Goal: Task Accomplishment & Management: Use online tool/utility

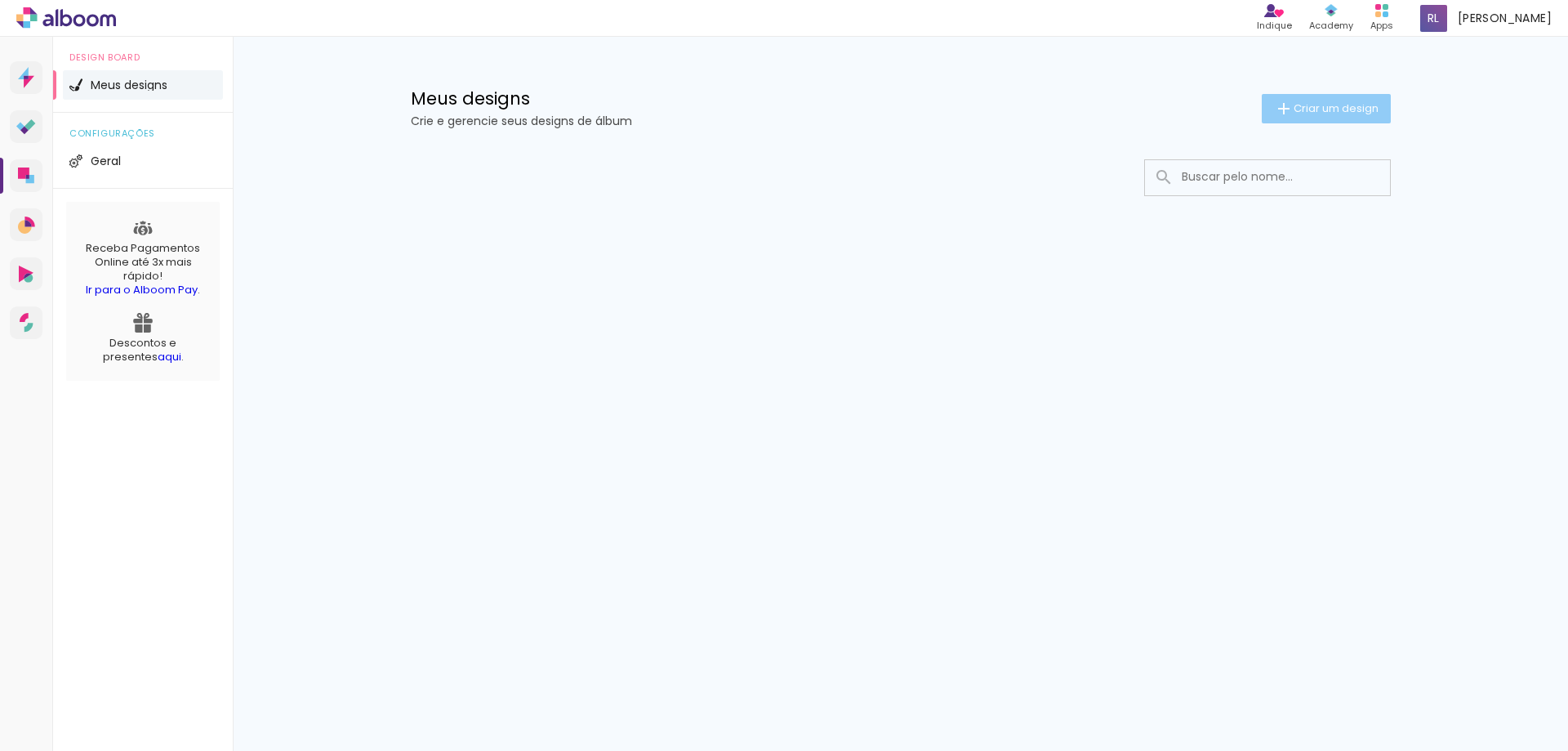
click at [1344, 108] on span "Criar um design" at bounding box center [1336, 108] width 85 height 11
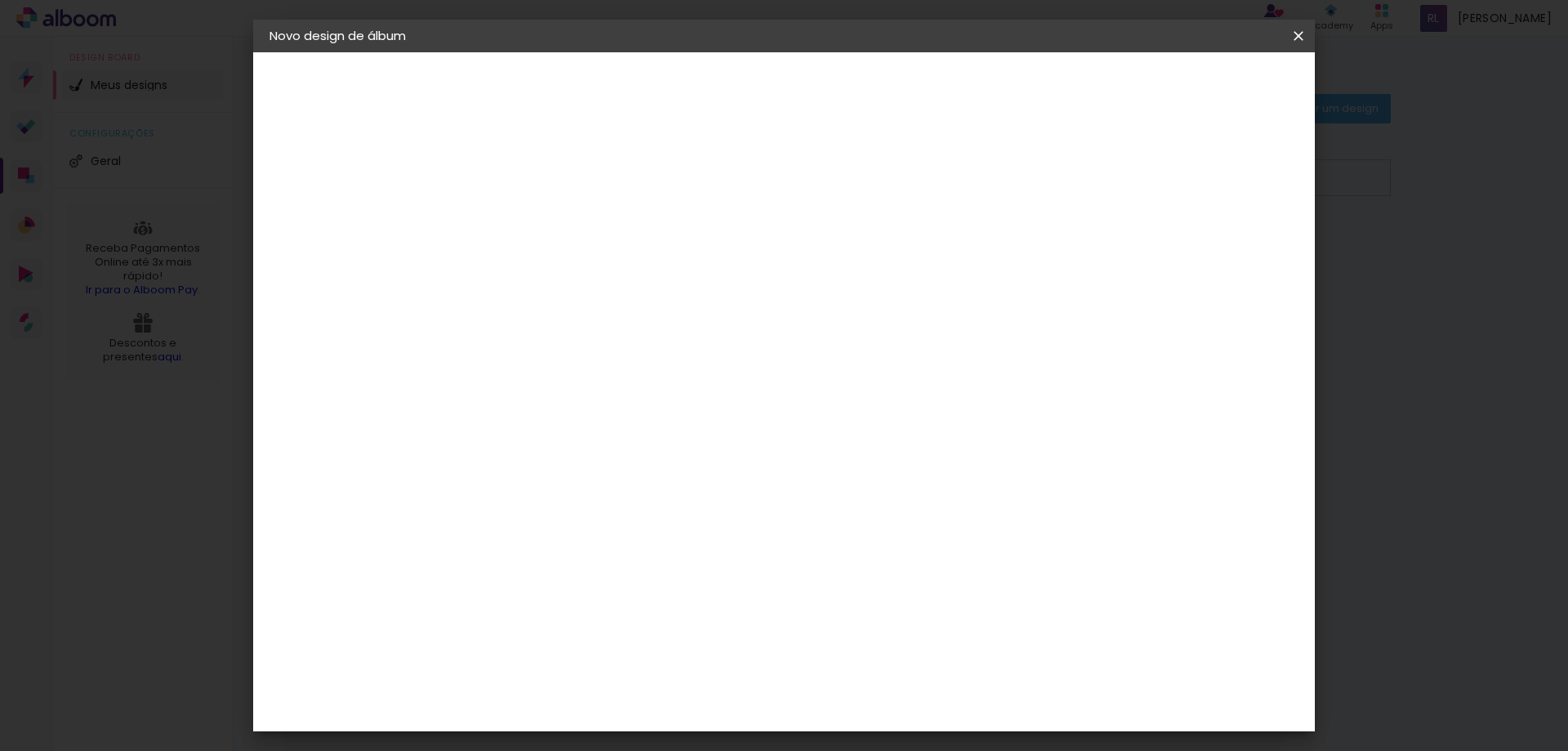
click at [537, 220] on input at bounding box center [537, 220] width 0 height 25
type input "Leticia"
type paper-input "Leticia"
click at [704, 85] on paper-button "Avançar" at bounding box center [664, 86] width 80 height 28
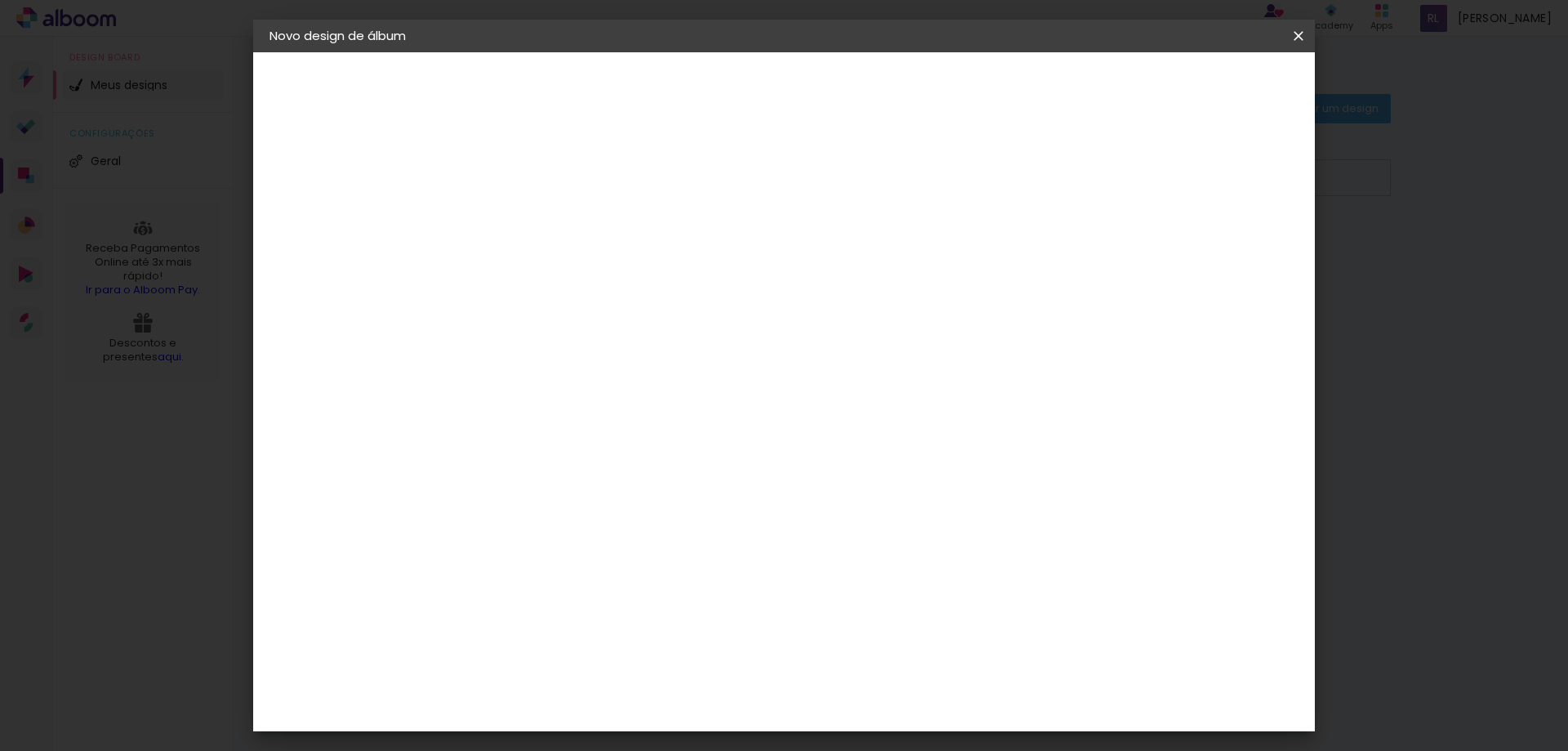
click at [0, 0] on slot "Avançar" at bounding box center [0, 0] width 0 height 0
click at [647, 395] on span "20 × 25" at bounding box center [609, 416] width 76 height 43
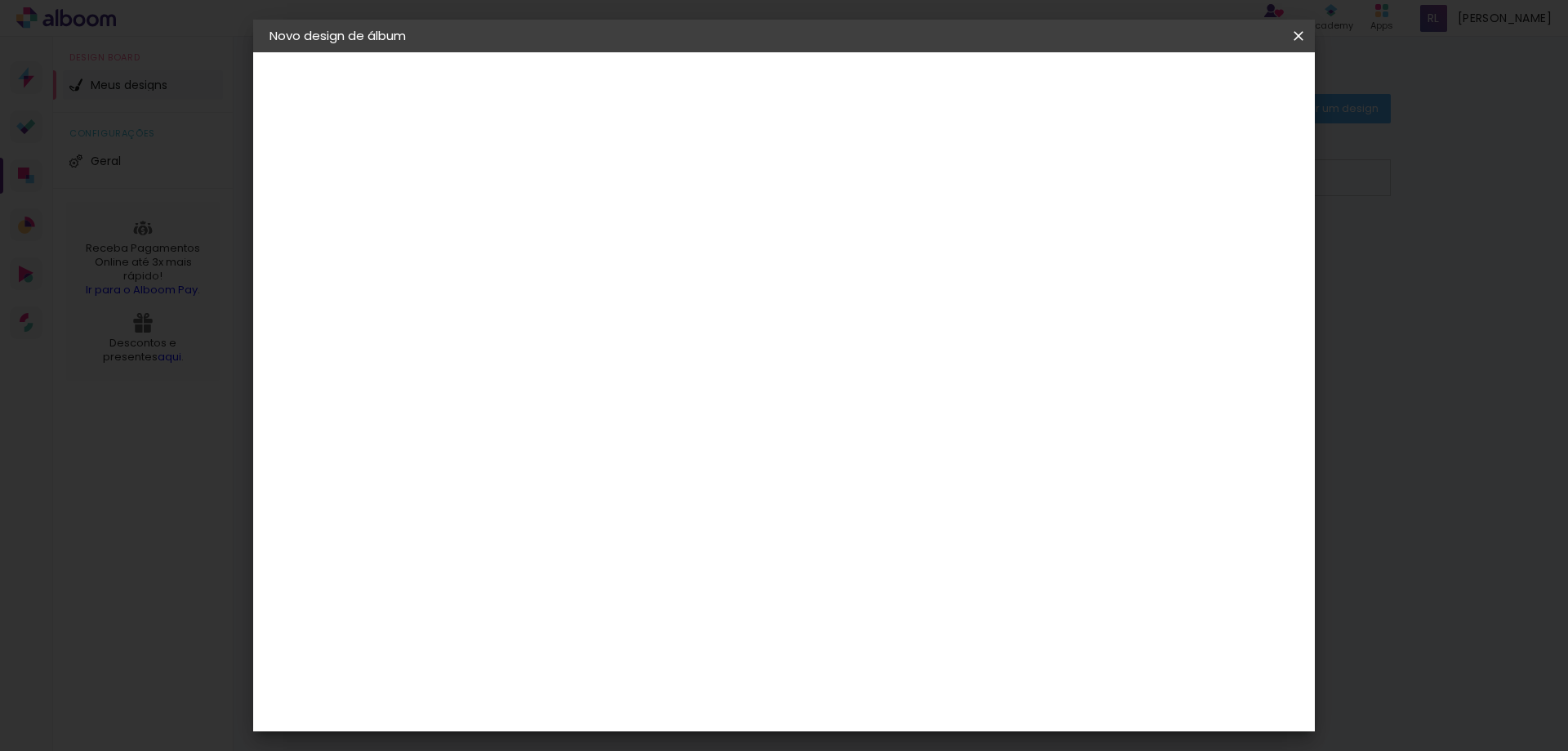
scroll to position [491, 0]
click at [558, 425] on div at bounding box center [549, 432] width 16 height 16
click at [707, 313] on span "20 × 25 cm" at bounding box center [677, 334] width 60 height 43
click at [0, 0] on slot "Avançar" at bounding box center [0, 0] width 0 height 0
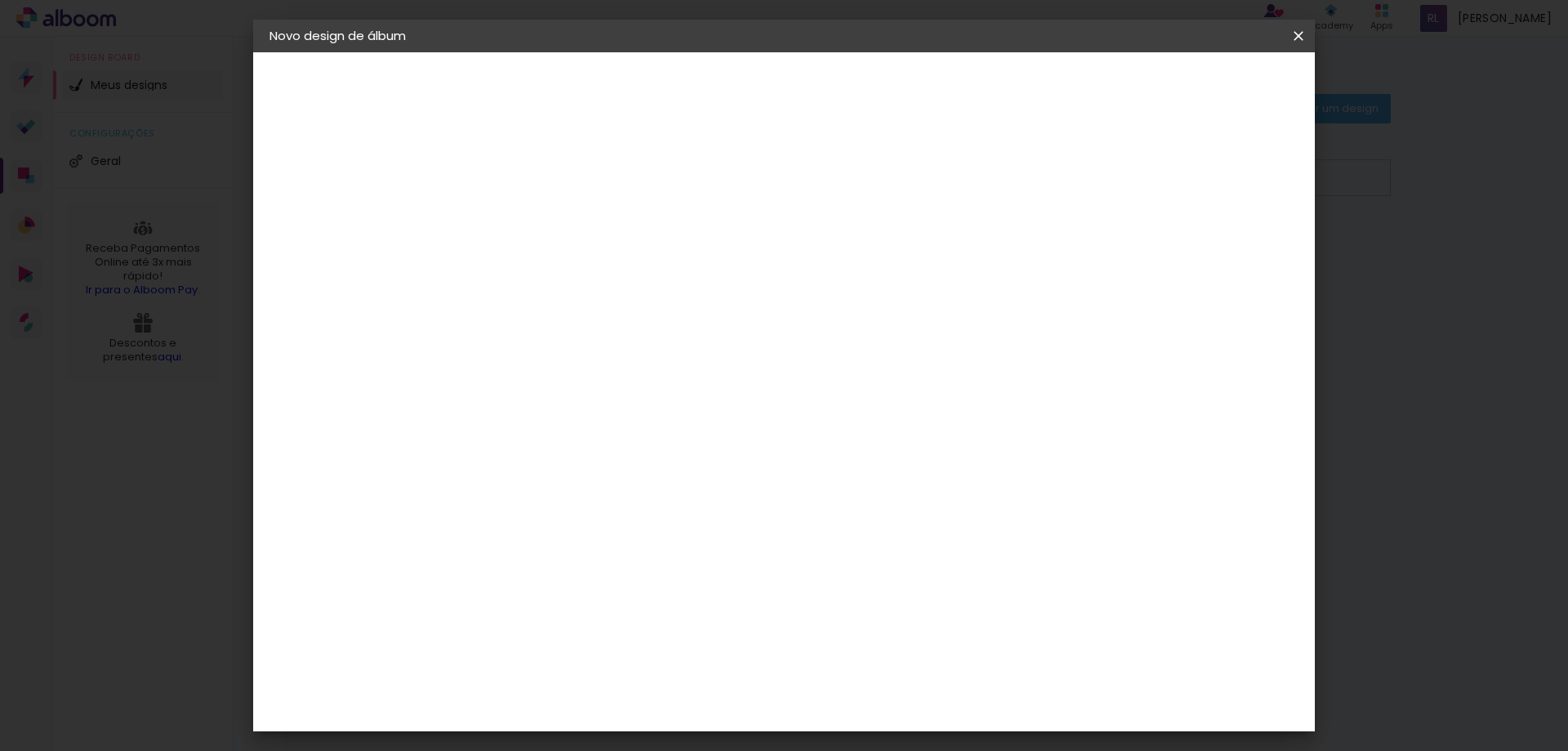
click at [1197, 91] on span "Iniciar design" at bounding box center [1160, 86] width 75 height 12
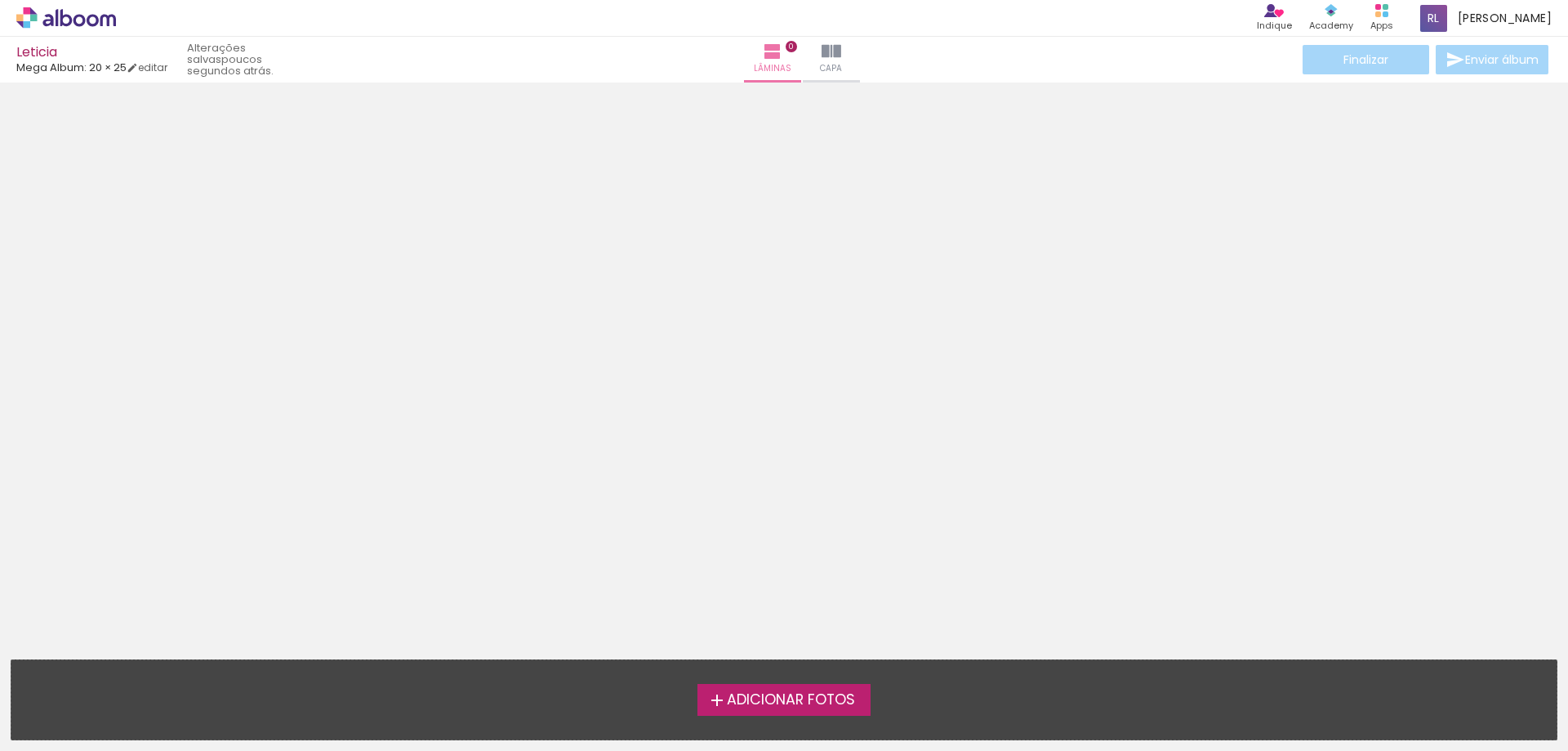
click at [805, 689] on label "Adicionar Fotos" at bounding box center [784, 699] width 174 height 31
click at [0, 0] on input "file" at bounding box center [0, 0] width 0 height 0
click at [781, 686] on label "Adicionar Fotos" at bounding box center [784, 699] width 174 height 31
click at [0, 0] on input "file" at bounding box center [0, 0] width 0 height 0
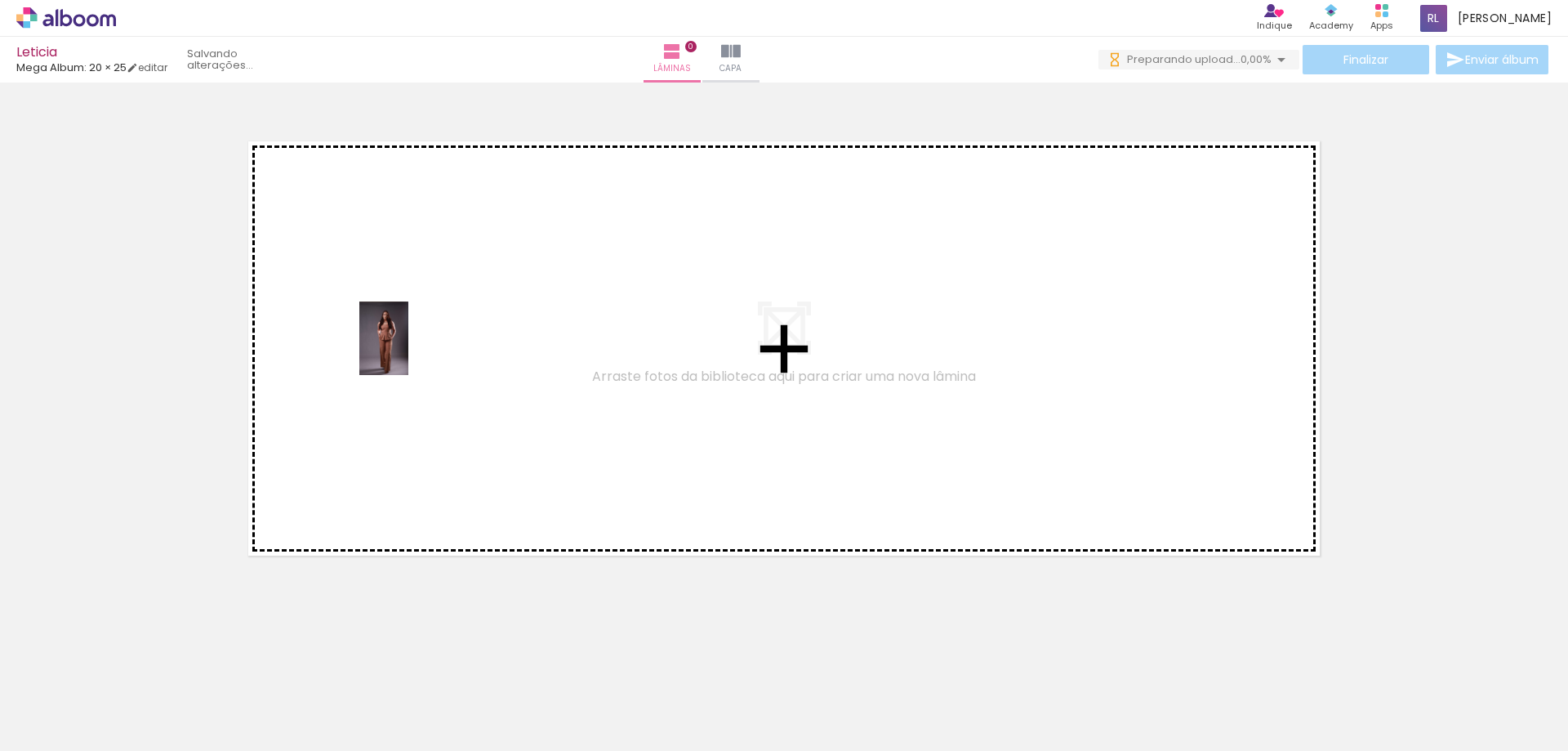
drag, startPoint x: 130, startPoint y: 704, endPoint x: 378, endPoint y: 325, distance: 452.9
click at [383, 331] on quentale-workspace at bounding box center [784, 376] width 1568 height 751
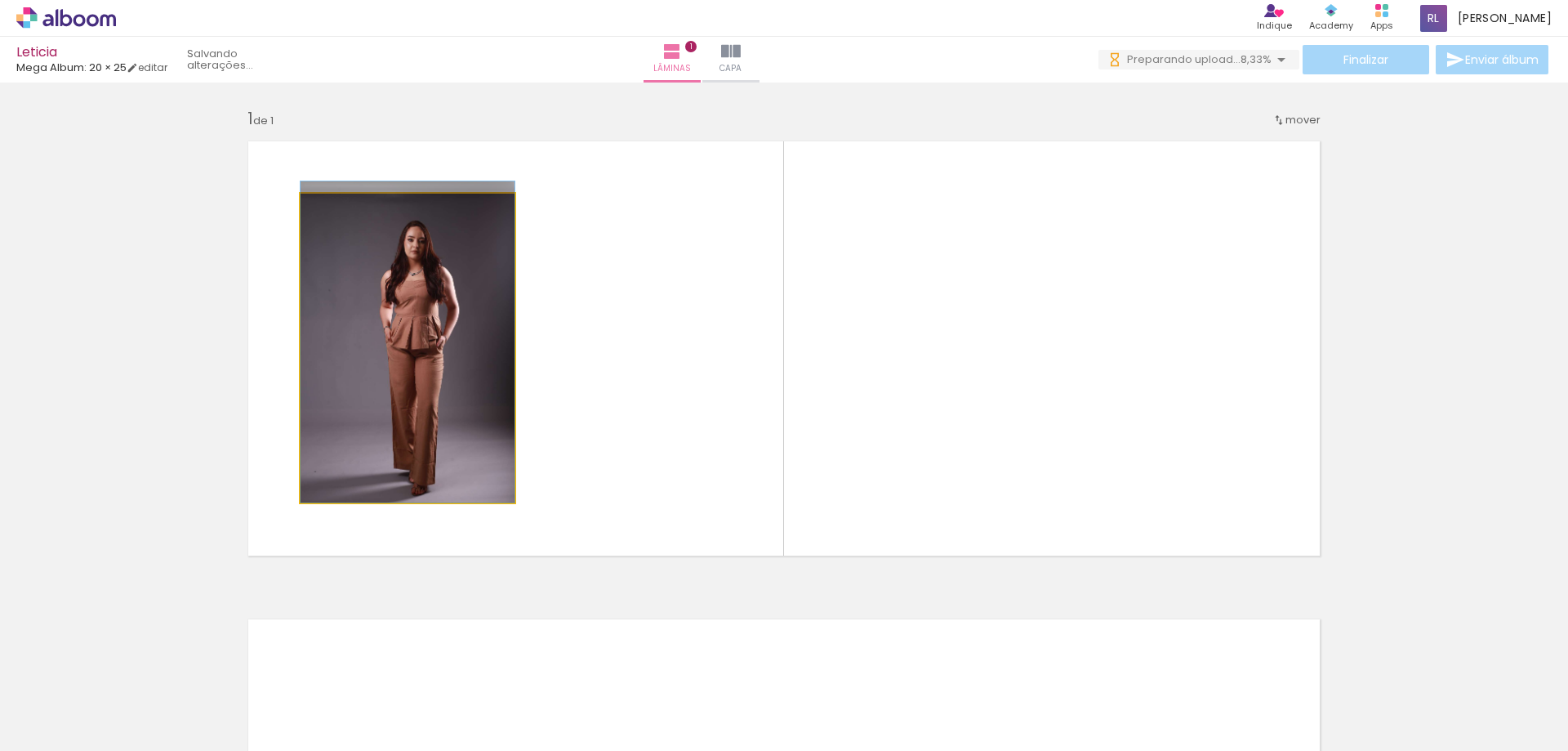
drag, startPoint x: 428, startPoint y: 381, endPoint x: 317, endPoint y: 286, distance: 146.1
drag, startPoint x: 373, startPoint y: 290, endPoint x: 291, endPoint y: 217, distance: 109.8
click at [291, 216] on quentale-layouter at bounding box center [784, 348] width 1094 height 437
drag, startPoint x: 400, startPoint y: 250, endPoint x: 343, endPoint y: 211, distance: 69.1
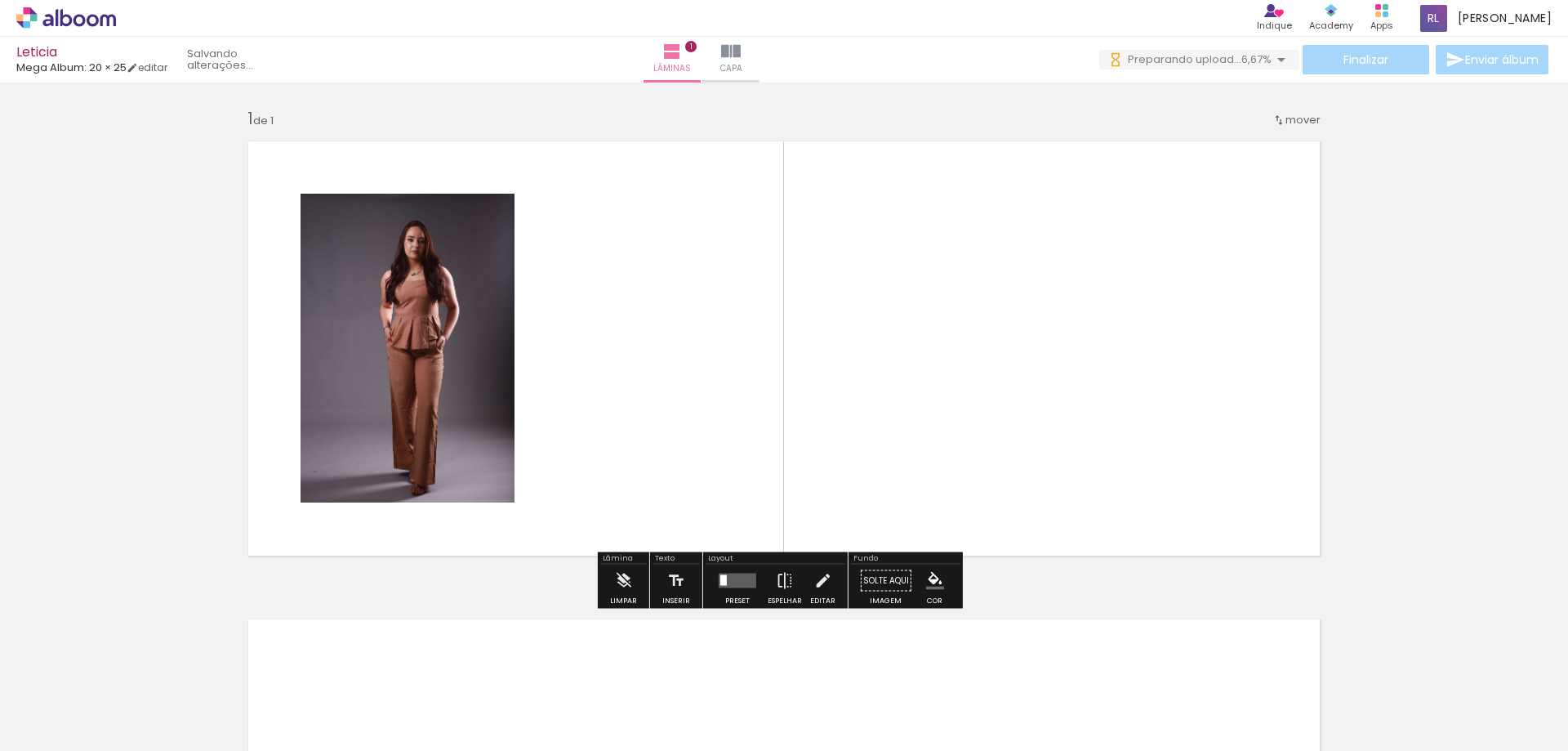
click at [617, 338] on quentale-layouter at bounding box center [784, 348] width 1094 height 437
click at [739, 469] on quentale-layouter at bounding box center [784, 348] width 1094 height 437
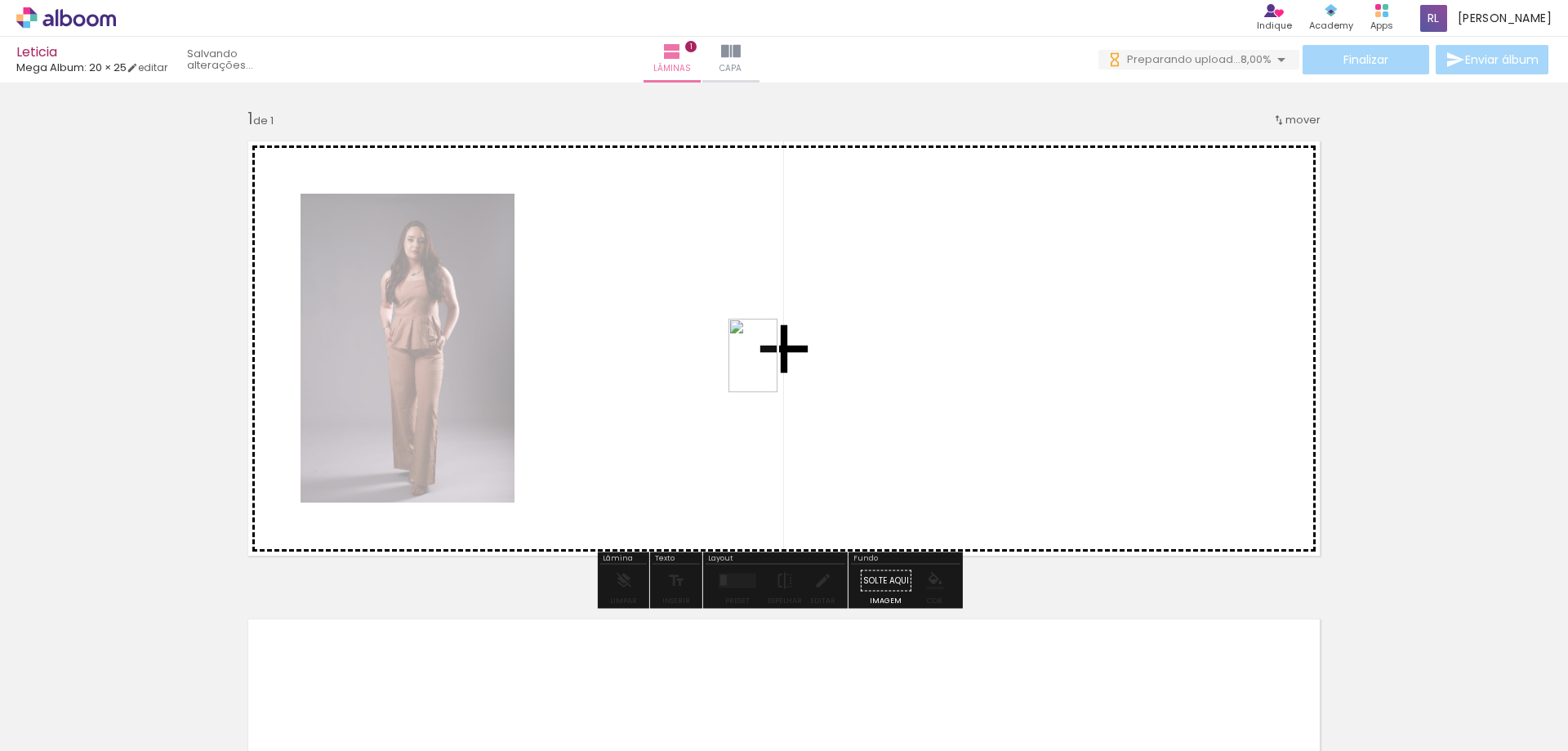
drag, startPoint x: 286, startPoint y: 684, endPoint x: 722, endPoint y: 358, distance: 544.4
click at [722, 358] on quentale-workspace at bounding box center [784, 376] width 1568 height 751
drag, startPoint x: 541, startPoint y: 565, endPoint x: 491, endPoint y: 658, distance: 105.6
click at [823, 394] on quentale-workspace at bounding box center [784, 376] width 1568 height 751
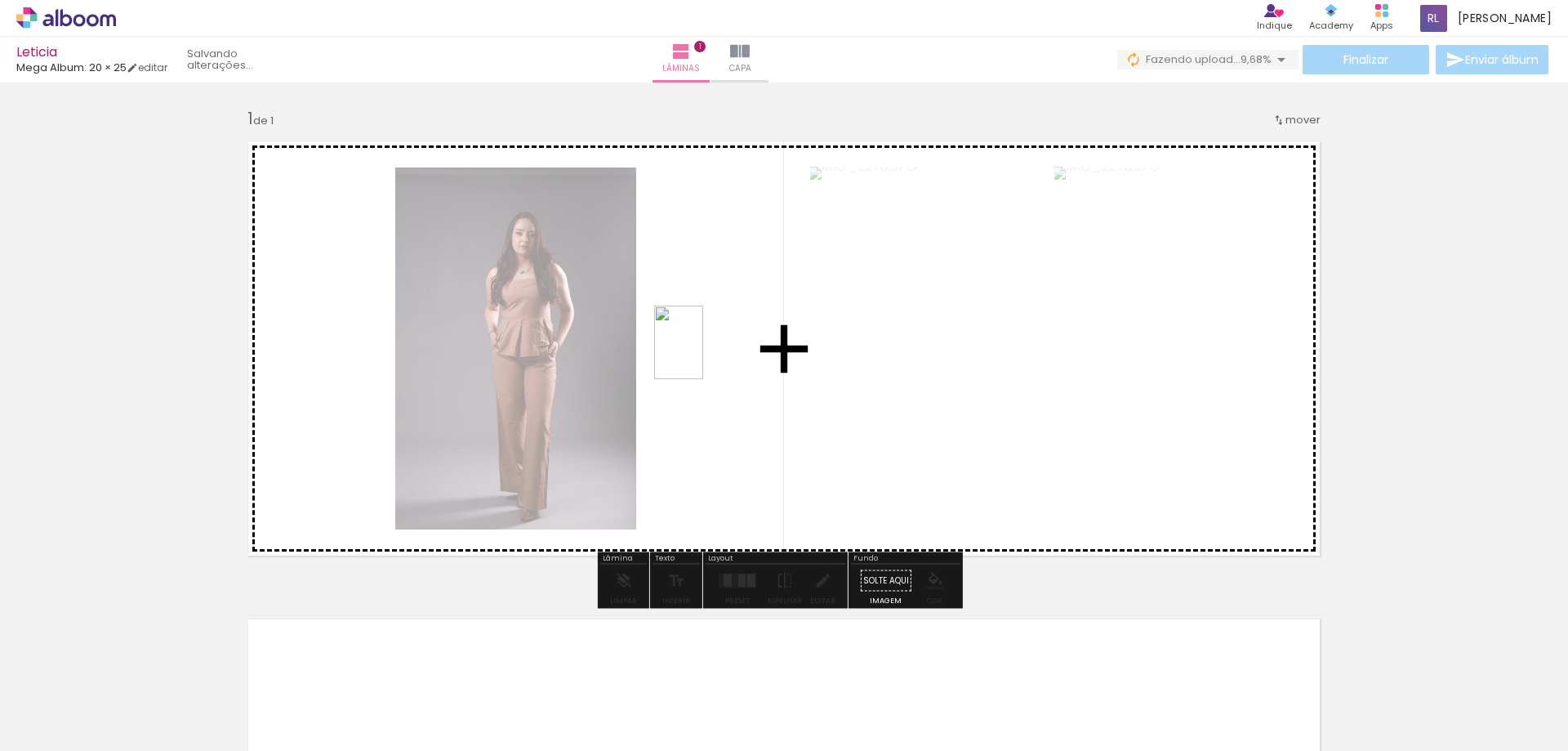
drag, startPoint x: 435, startPoint y: 698, endPoint x: 703, endPoint y: 355, distance: 435.3
click at [703, 355] on quentale-workspace at bounding box center [784, 376] width 1568 height 751
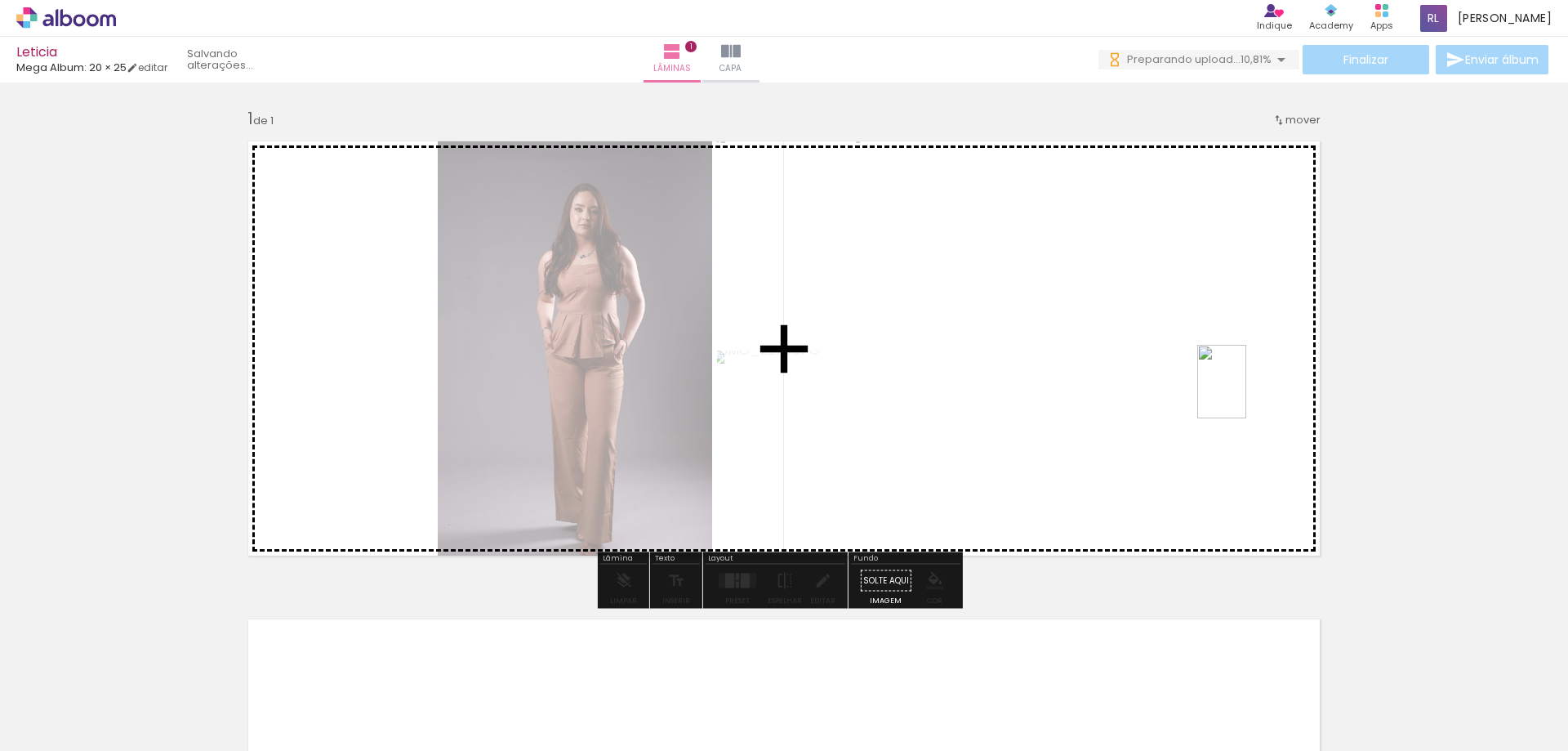
drag, startPoint x: 903, startPoint y: 521, endPoint x: 1247, endPoint y: 394, distance: 366.7
click at [1247, 394] on quentale-workspace at bounding box center [784, 376] width 1568 height 751
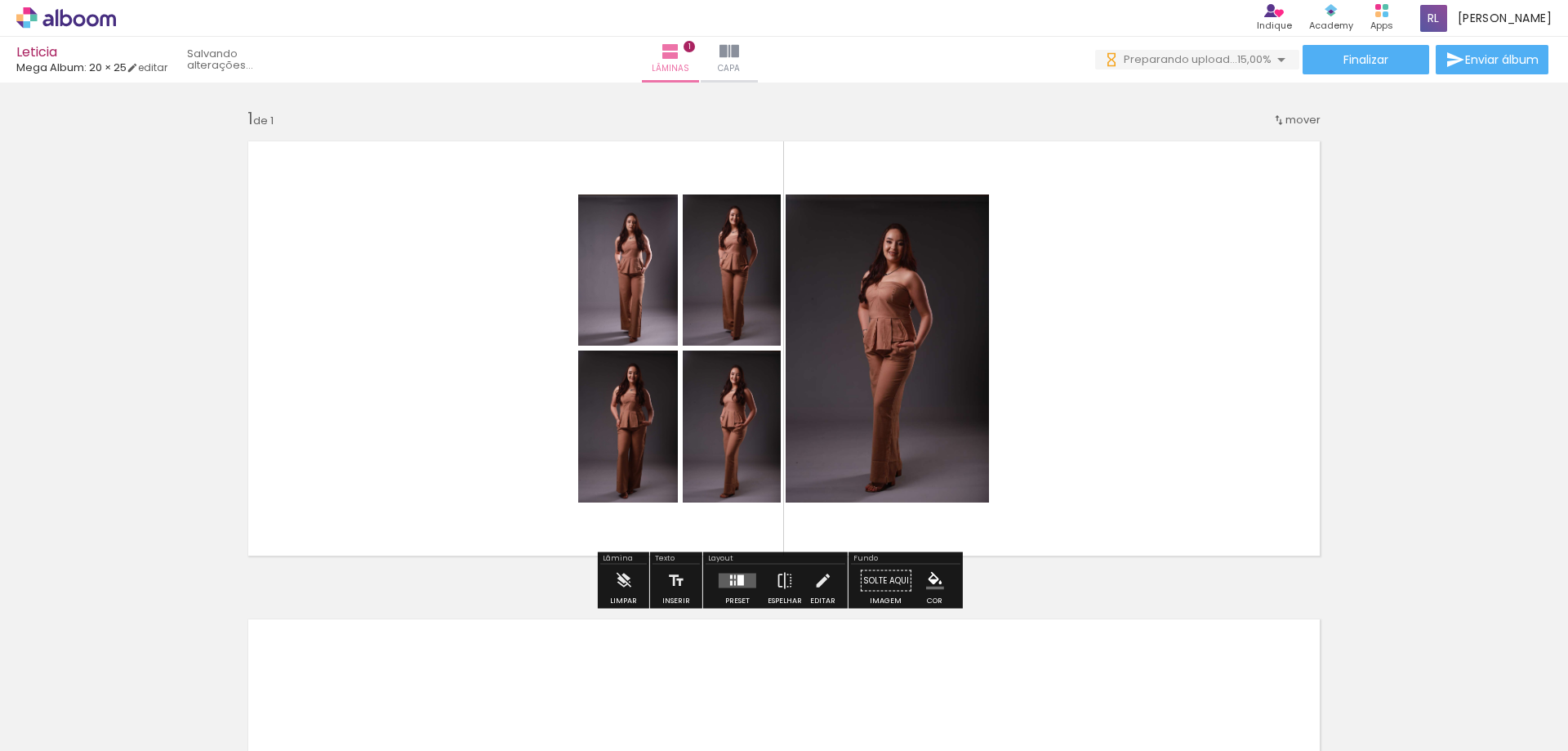
drag, startPoint x: 528, startPoint y: 187, endPoint x: 730, endPoint y: 453, distance: 334.0
click at [729, 453] on quentale-layouter at bounding box center [784, 348] width 1094 height 437
click at [734, 582] on div at bounding box center [735, 584] width 2 height 5
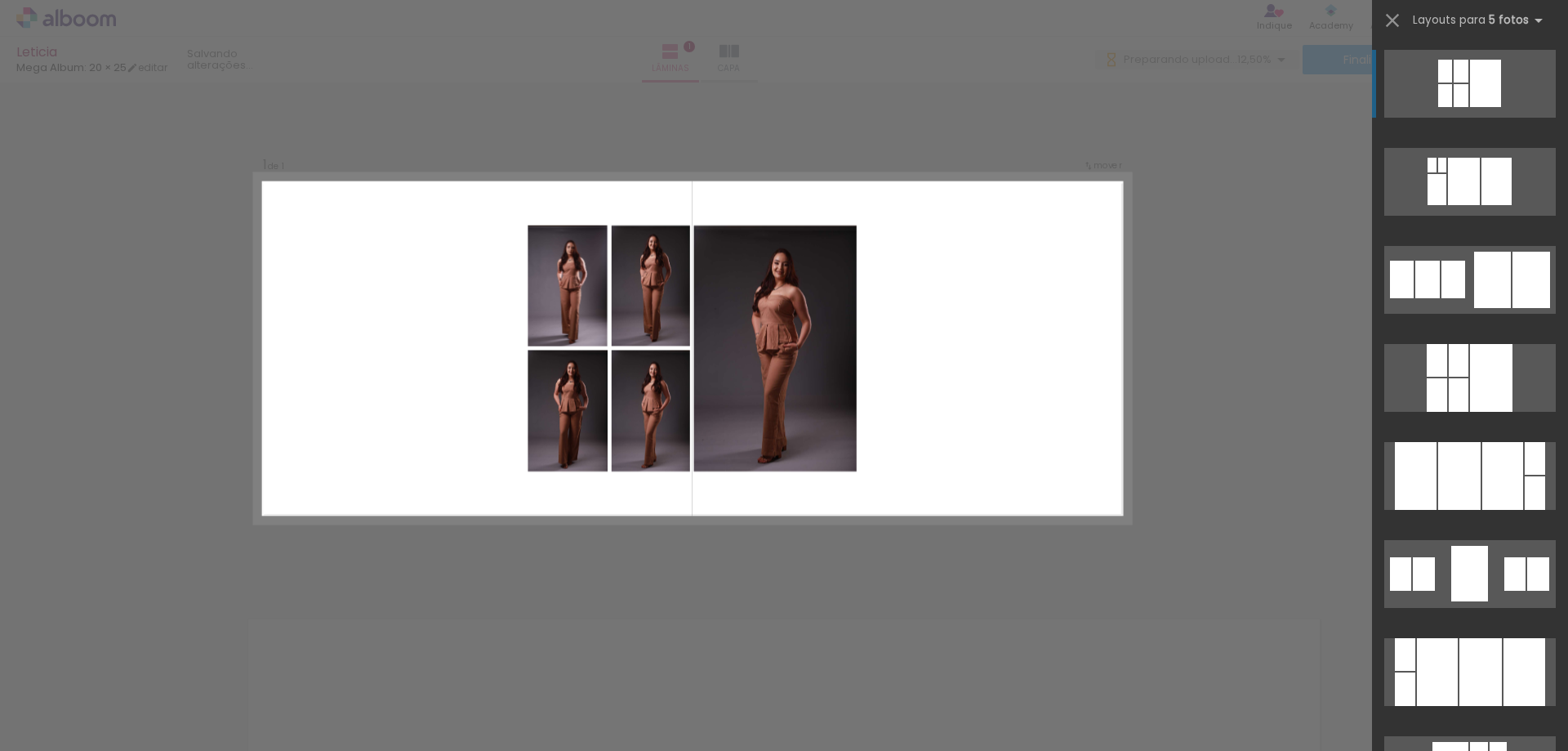
click at [1400, 24] on iron-icon at bounding box center [1393, 20] width 23 height 23
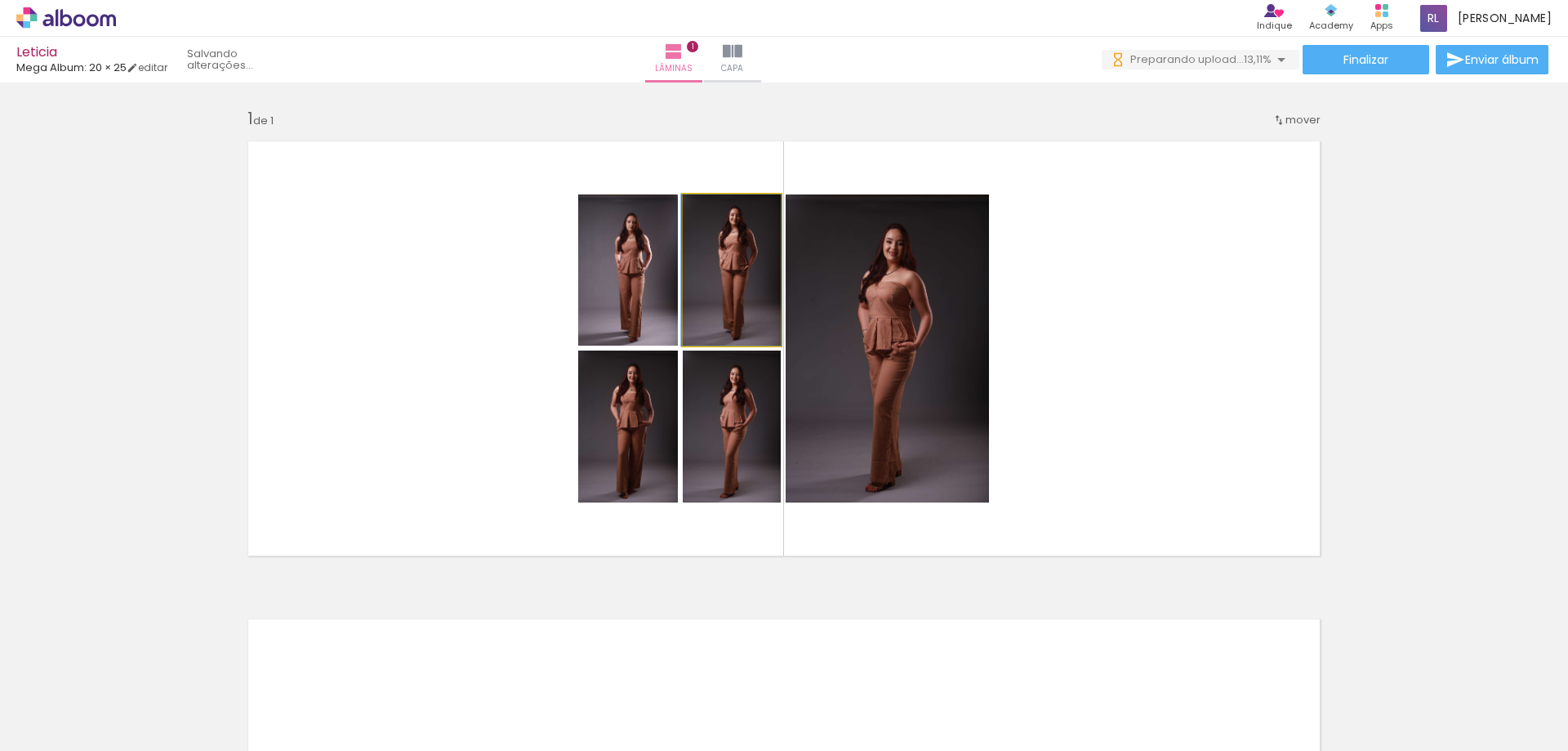
click at [694, 209] on iron-icon at bounding box center [698, 211] width 13 height 16
click at [692, 209] on iron-icon at bounding box center [698, 211] width 13 height 16
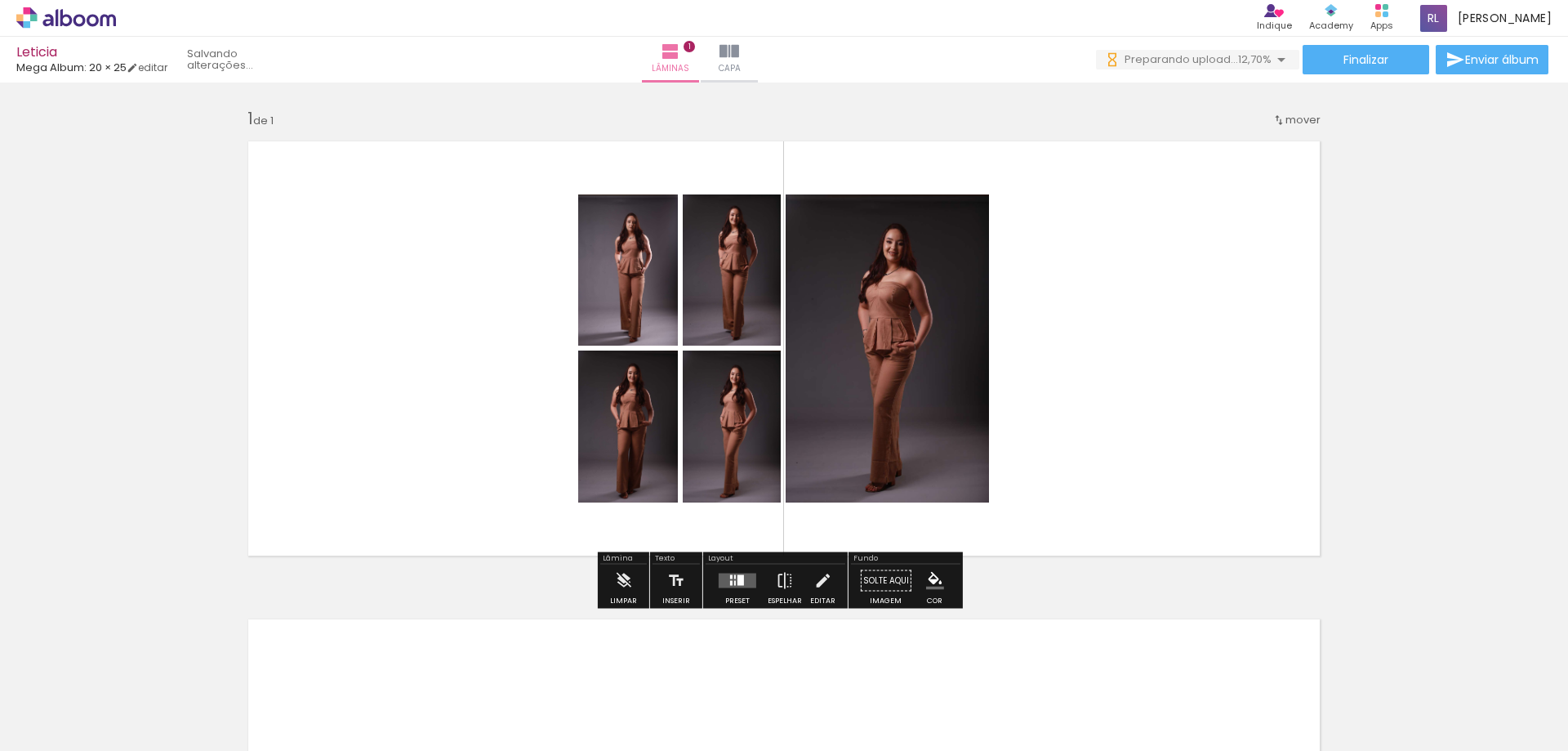
click at [692, 209] on iron-icon at bounding box center [698, 211] width 13 height 16
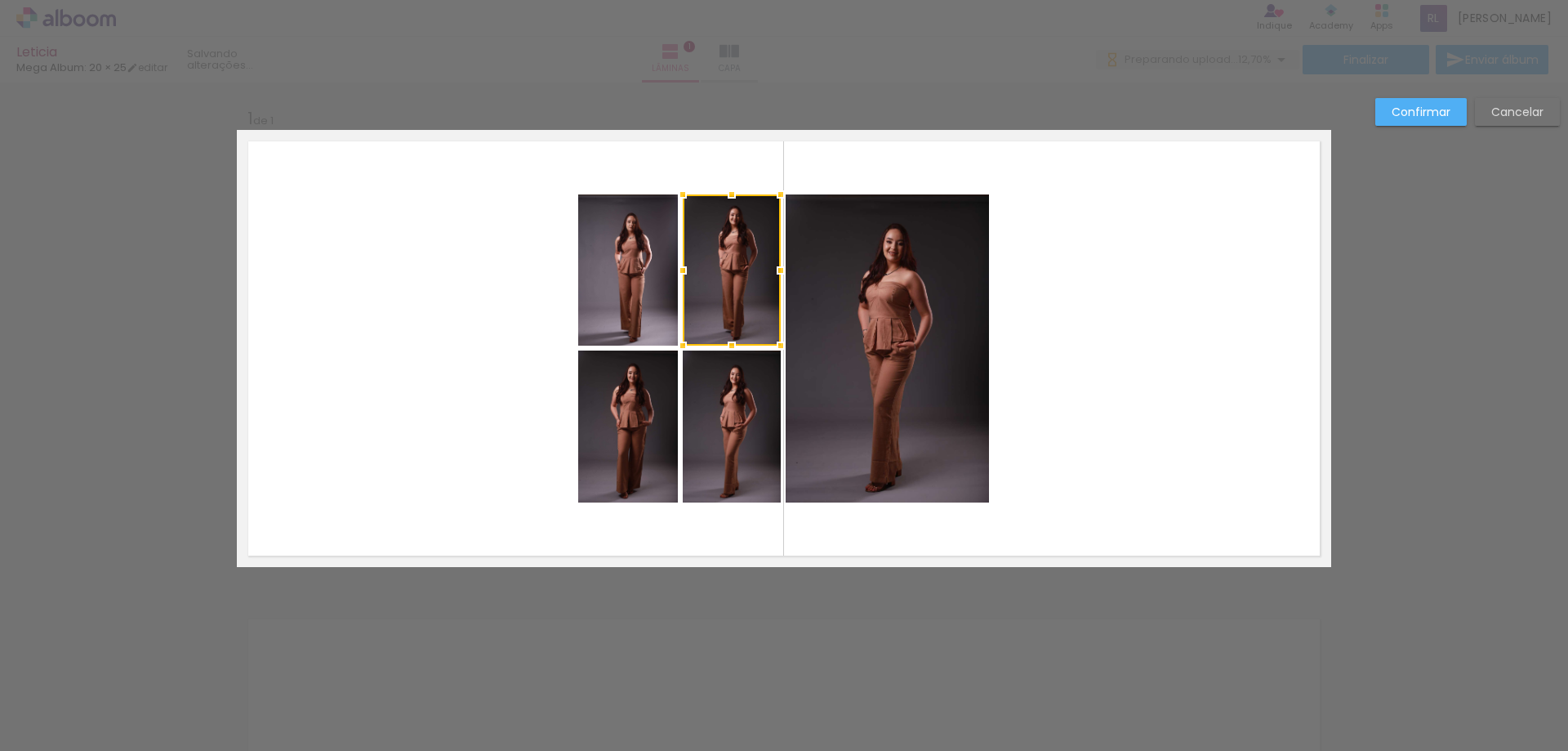
click at [691, 209] on div at bounding box center [683, 194] width 33 height 33
click at [581, 258] on quentale-photo at bounding box center [629, 270] width 100 height 151
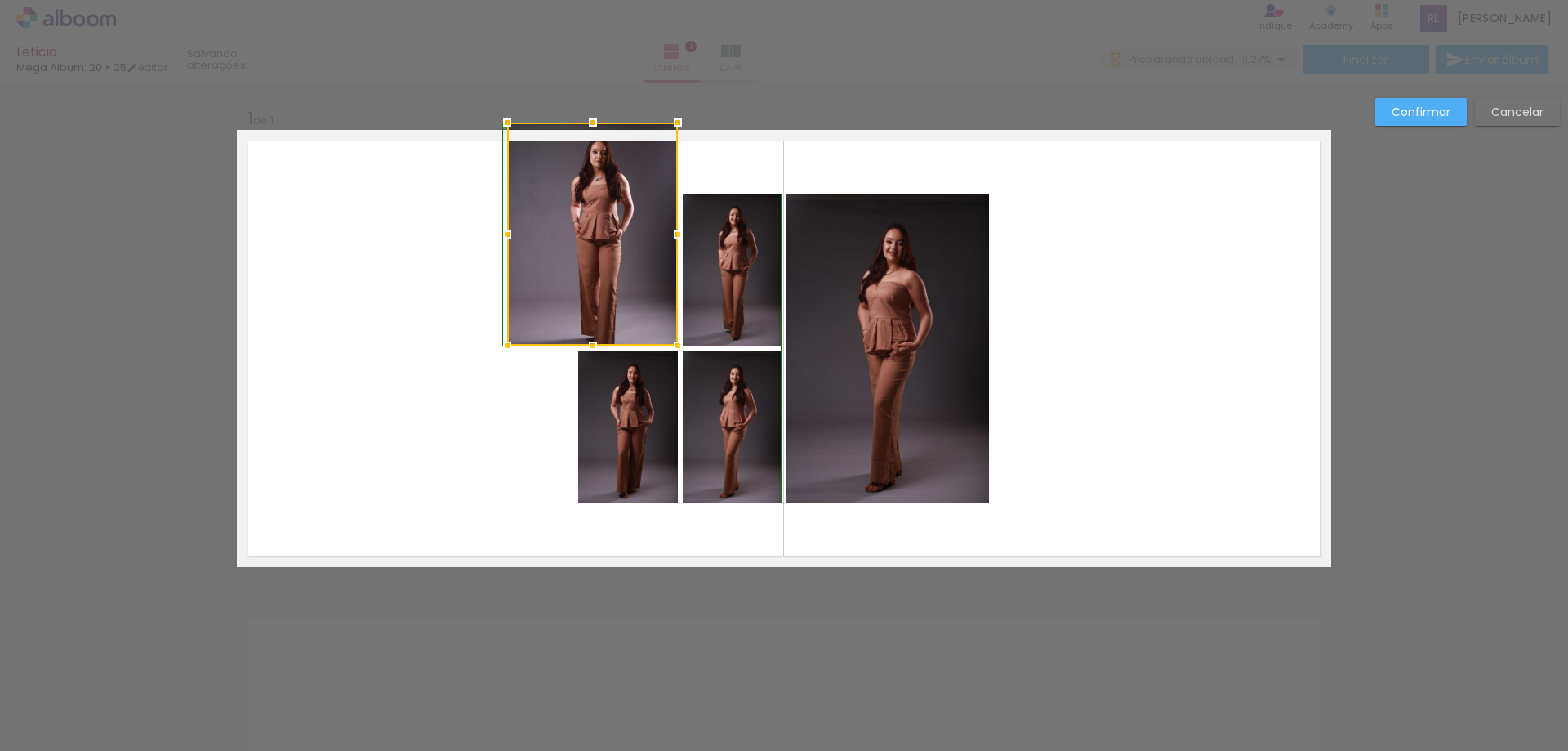
drag, startPoint x: 573, startPoint y: 200, endPoint x: 502, endPoint y: 44, distance: 171.4
click at [502, 0] on div "Leticia Mega Album: 20 × 25 editar Lâminas 1 Capa Finalizar Enviar álbum Inseri…" at bounding box center [784, 0] width 1568 height 0
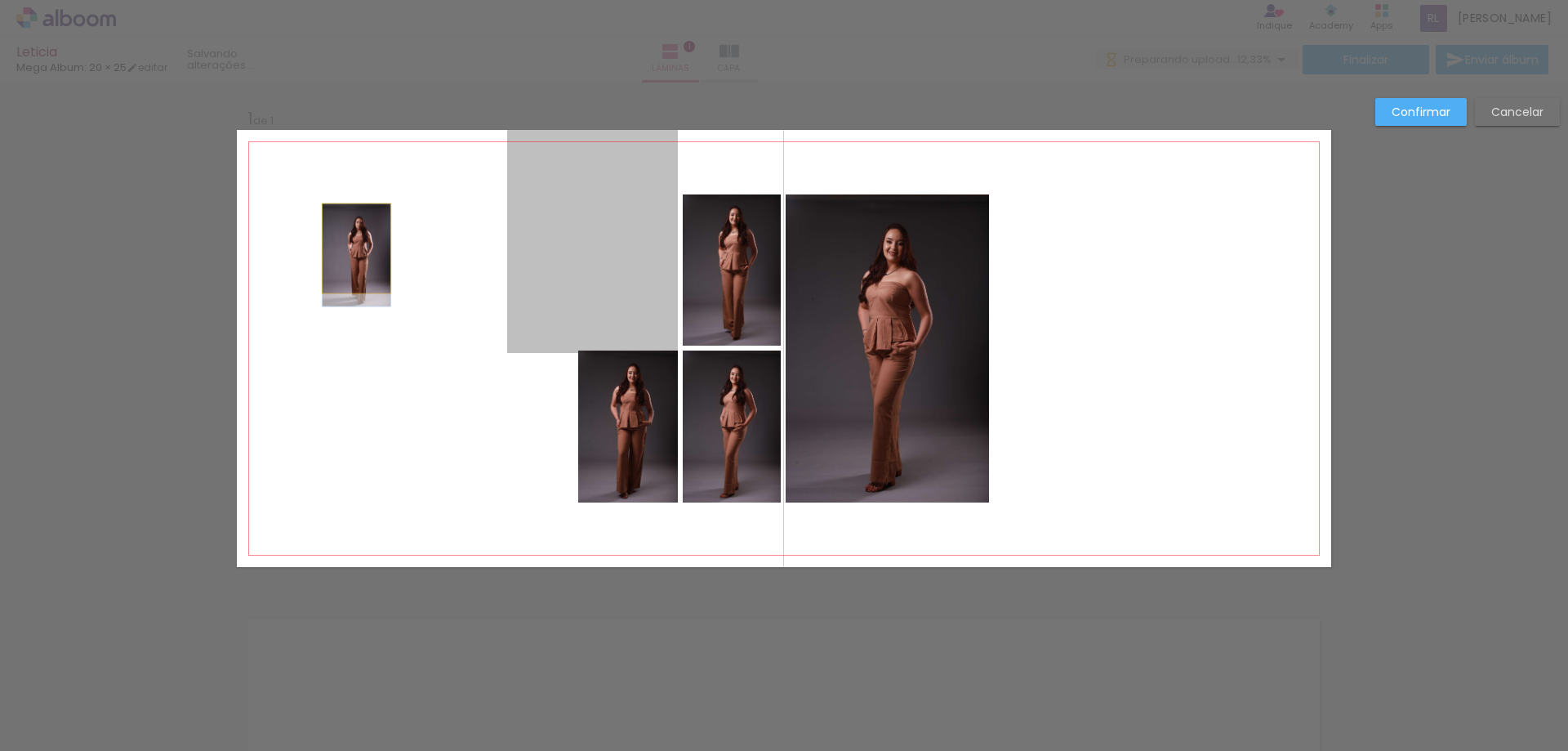
drag, startPoint x: 562, startPoint y: 216, endPoint x: 338, endPoint y: 248, distance: 226.3
click at [338, 248] on quentale-layouter at bounding box center [784, 348] width 1094 height 437
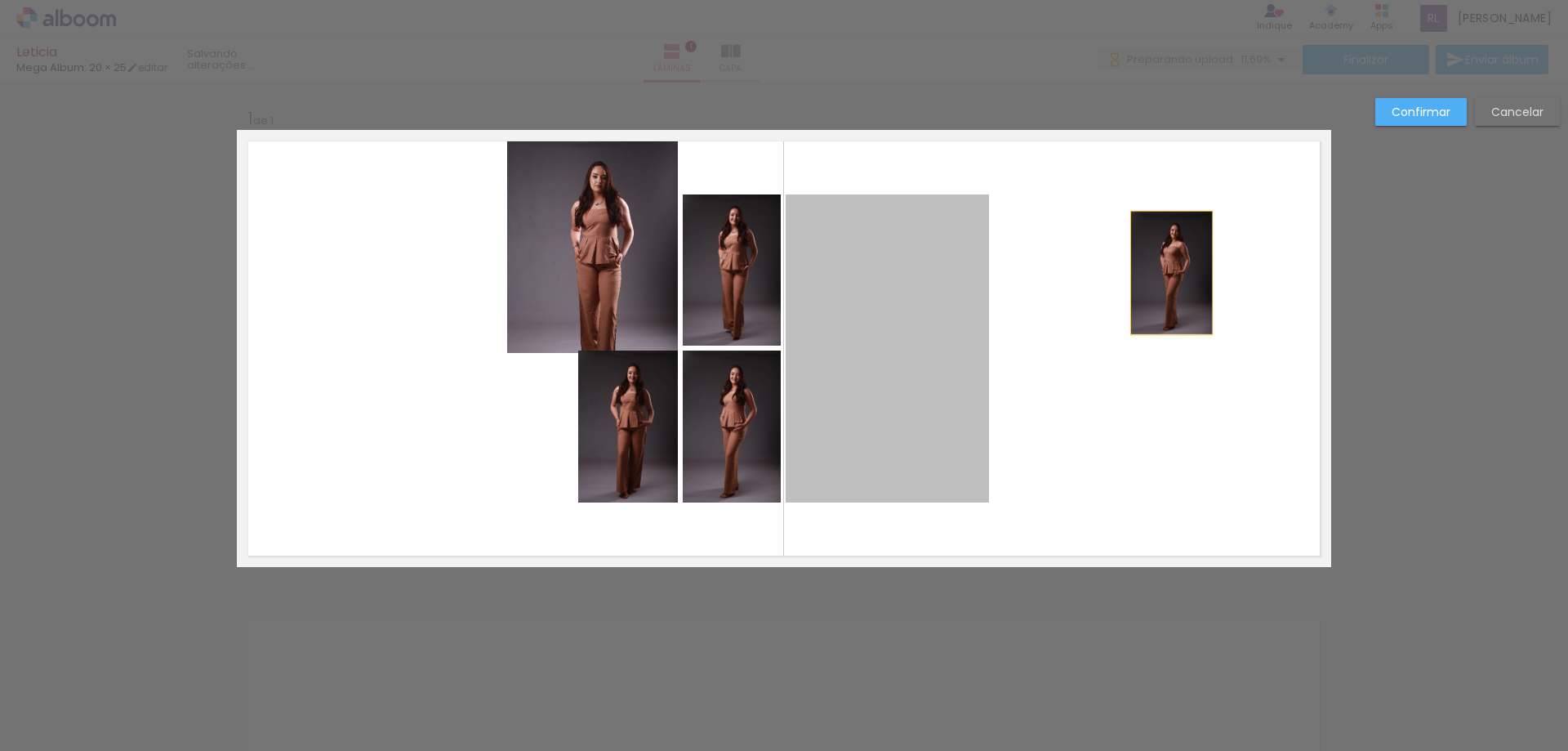
drag, startPoint x: 850, startPoint y: 310, endPoint x: 1196, endPoint y: 266, distance: 348.8
click at [1195, 267] on quentale-layouter at bounding box center [784, 348] width 1094 height 437
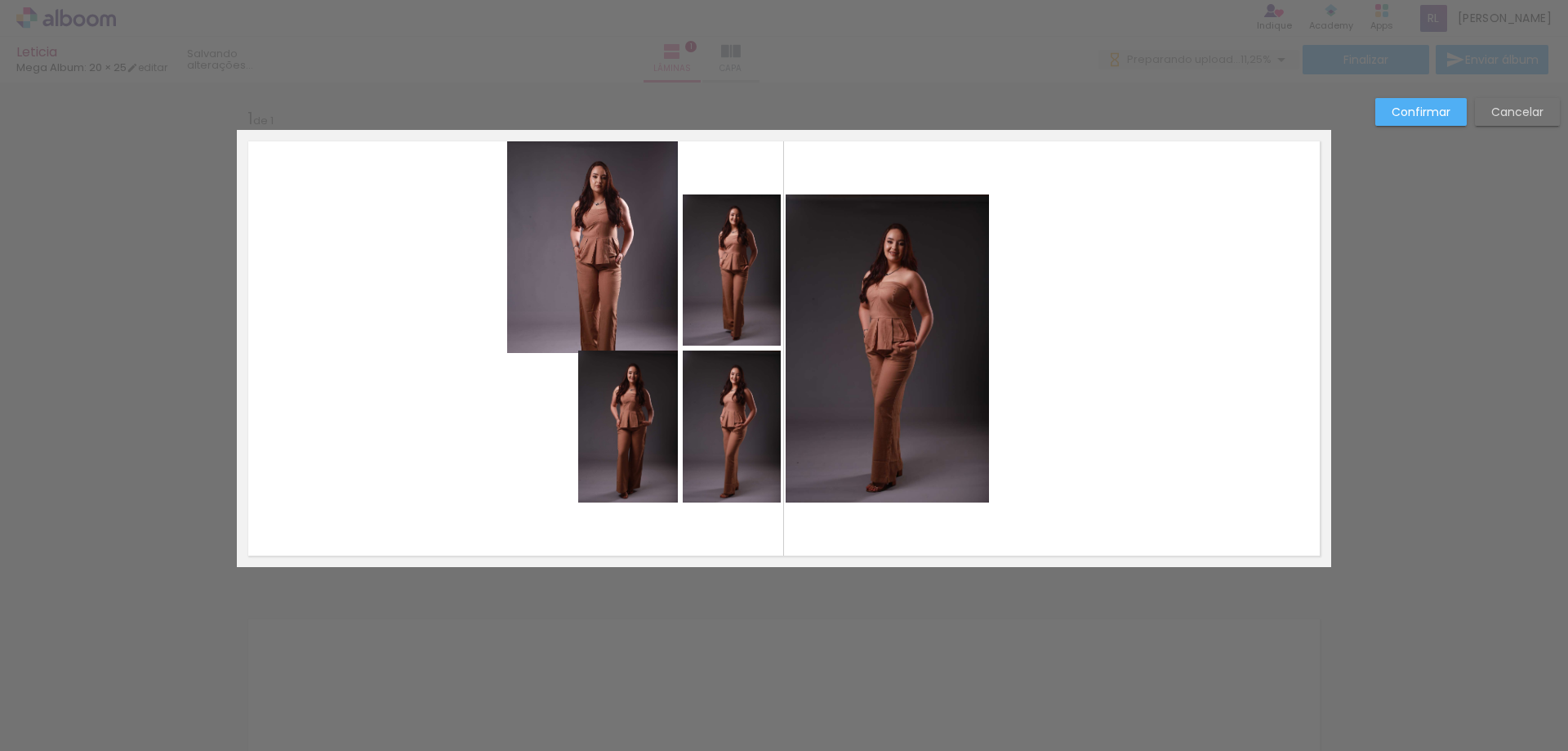
click at [0, 0] on slot "Cancelar" at bounding box center [0, 0] width 0 height 0
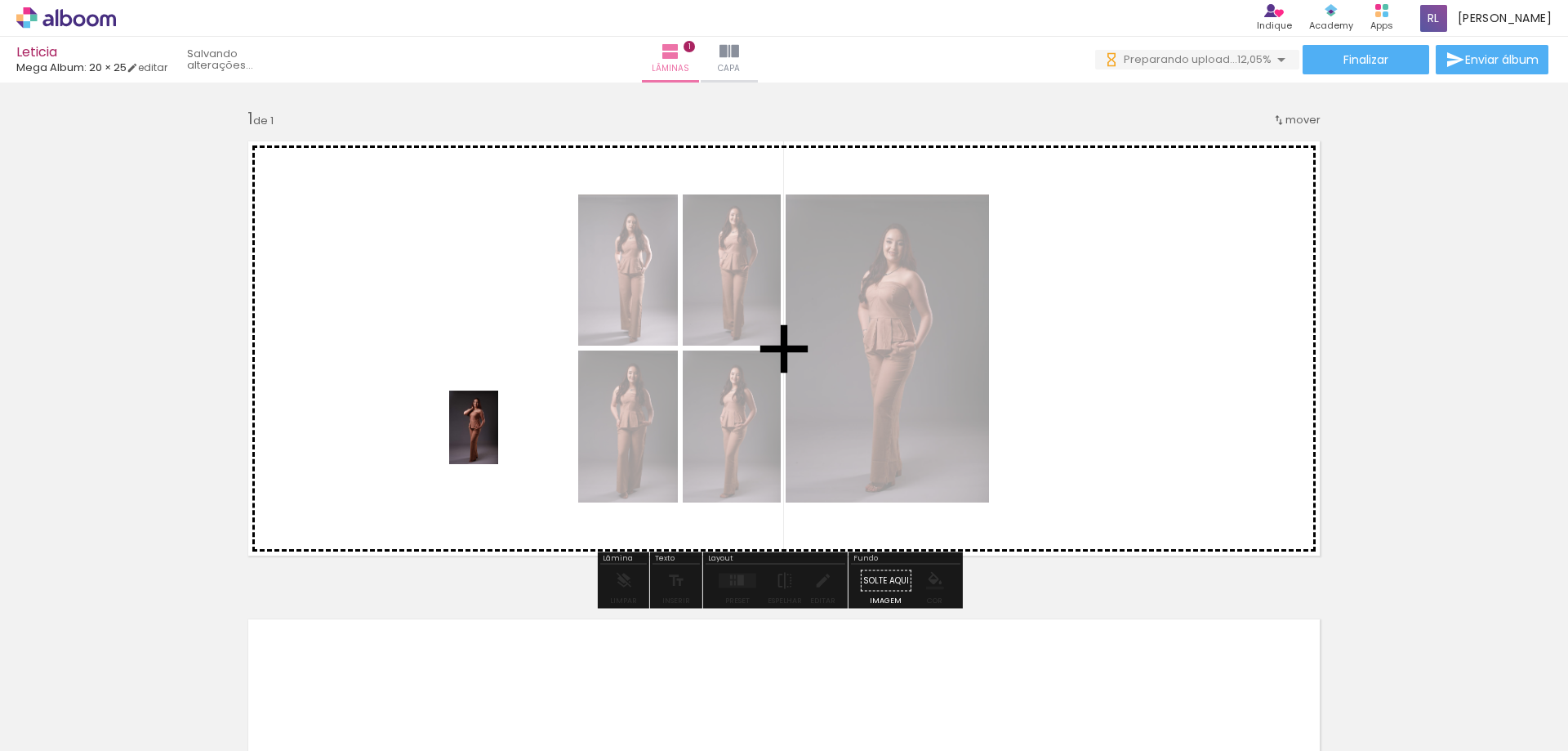
drag, startPoint x: 631, startPoint y: 673, endPoint x: 770, endPoint y: 600, distance: 157.0
click at [495, 430] on quentale-workspace at bounding box center [784, 376] width 1568 height 751
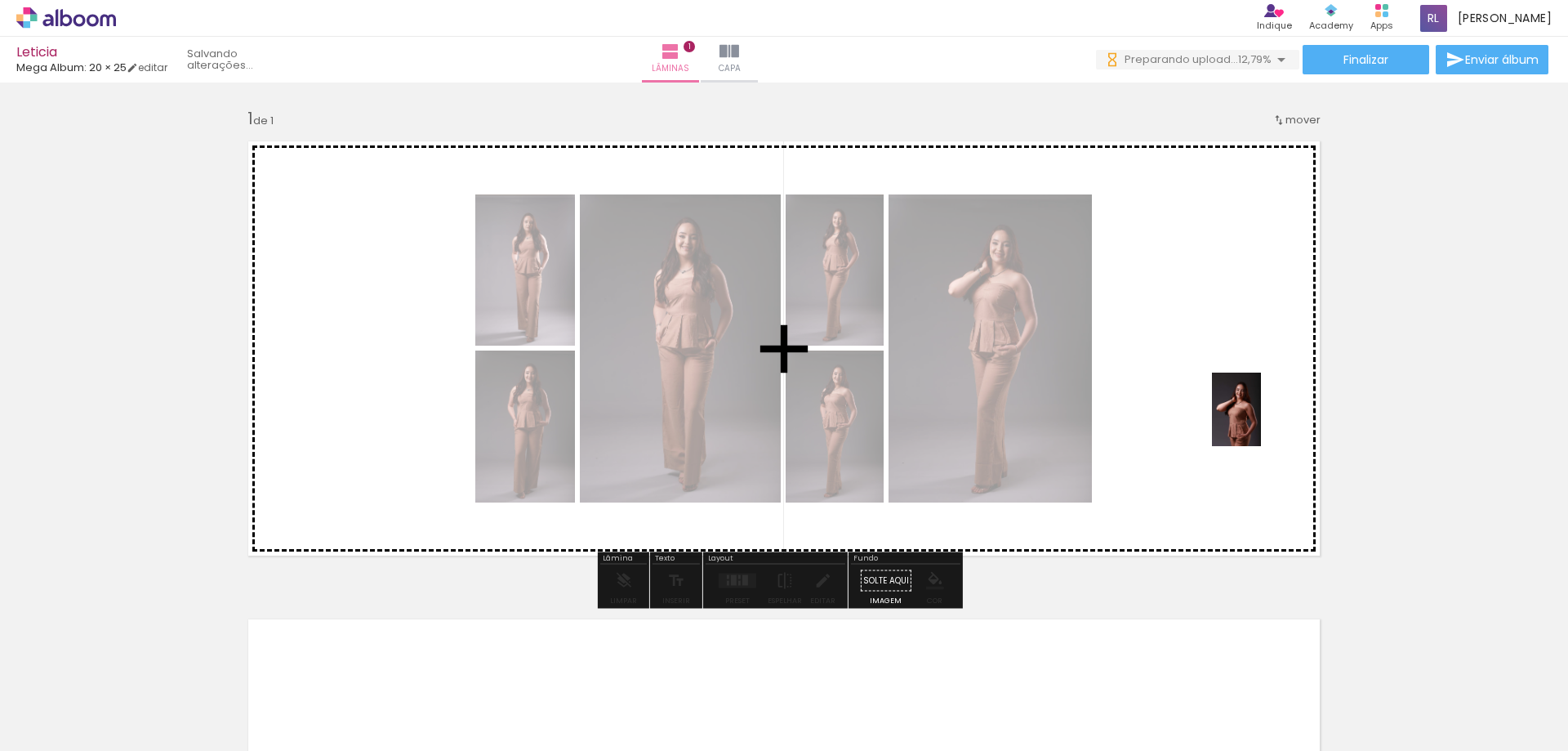
drag, startPoint x: 726, startPoint y: 710, endPoint x: 1262, endPoint y: 420, distance: 609.4
click at [1262, 421] on quentale-workspace at bounding box center [784, 376] width 1568 height 751
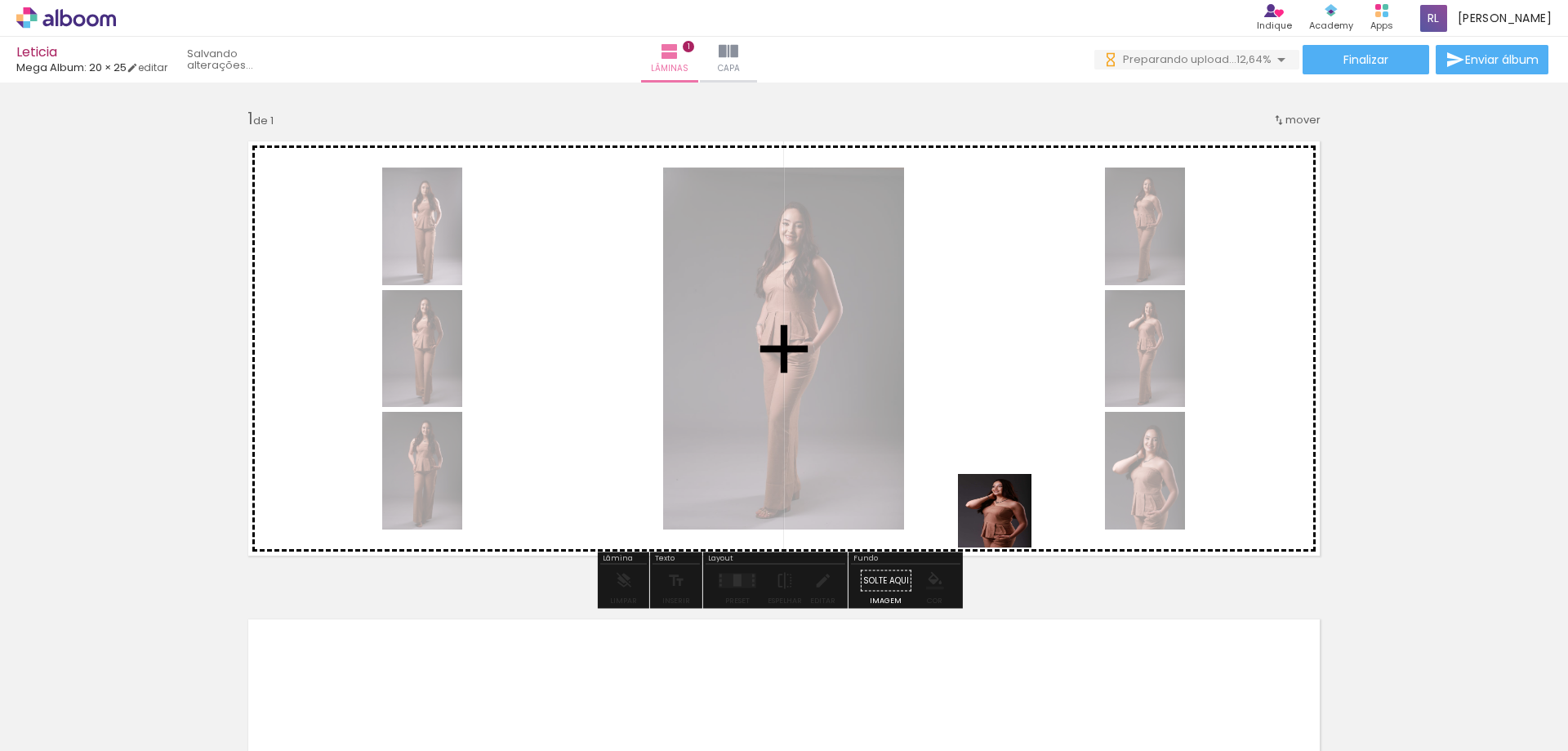
drag, startPoint x: 832, startPoint y: 685, endPoint x: 838, endPoint y: 653, distance: 32.6
click at [1052, 456] on quentale-workspace at bounding box center [784, 376] width 1568 height 751
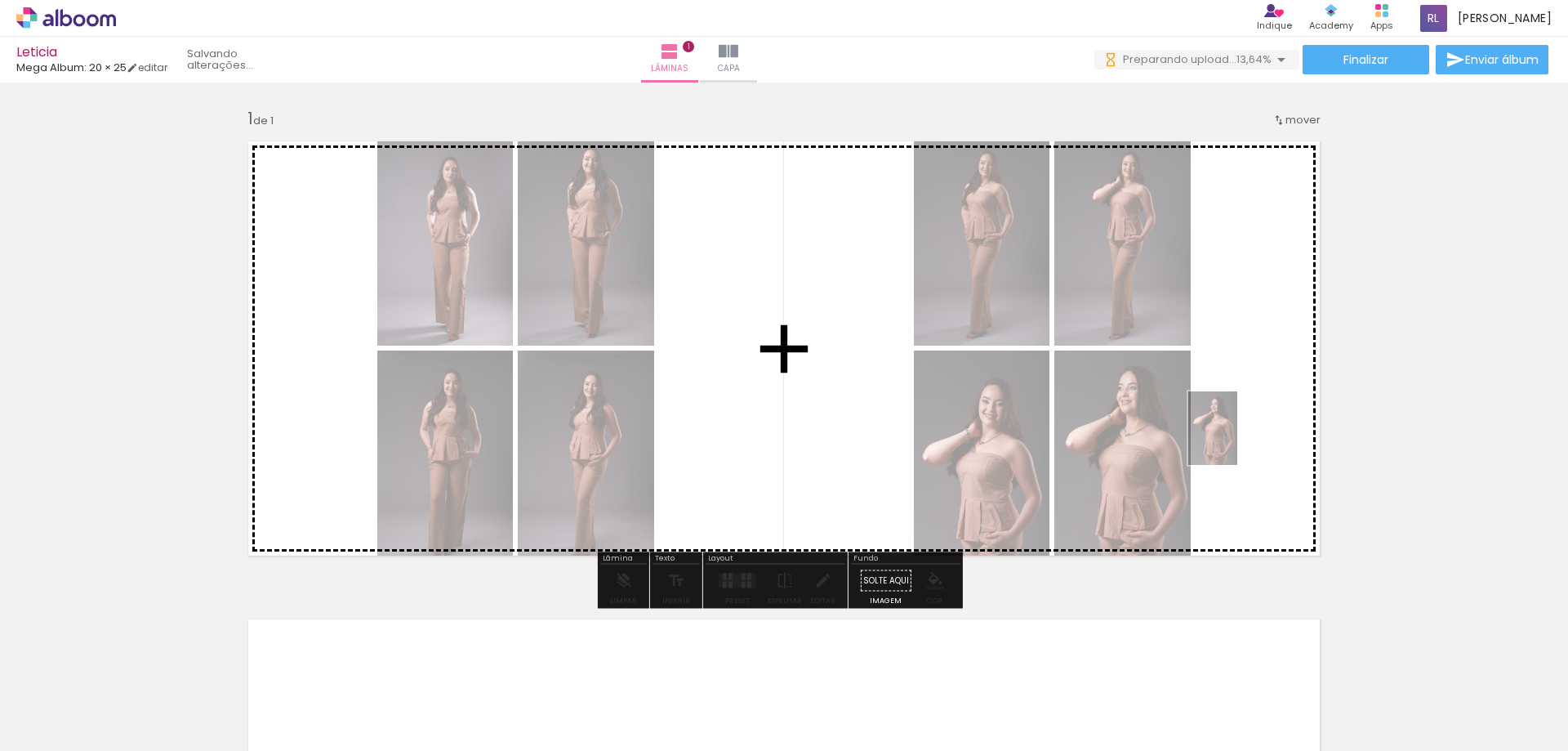
drag, startPoint x: 817, startPoint y: 681, endPoint x: 1240, endPoint y: 440, distance: 486.8
click at [1240, 440] on quentale-workspace at bounding box center [784, 376] width 1568 height 751
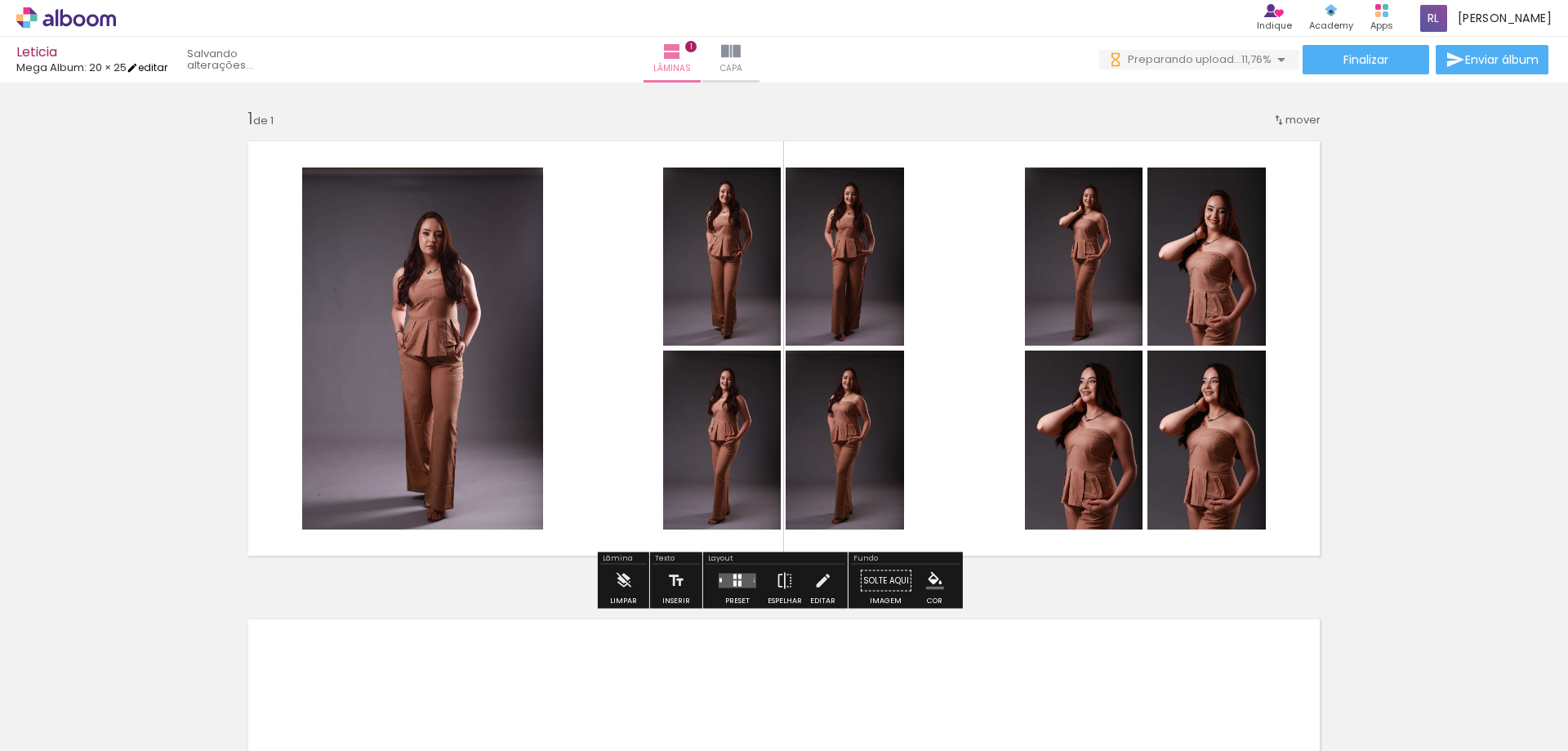
click at [155, 66] on link "editar" at bounding box center [147, 67] width 41 height 14
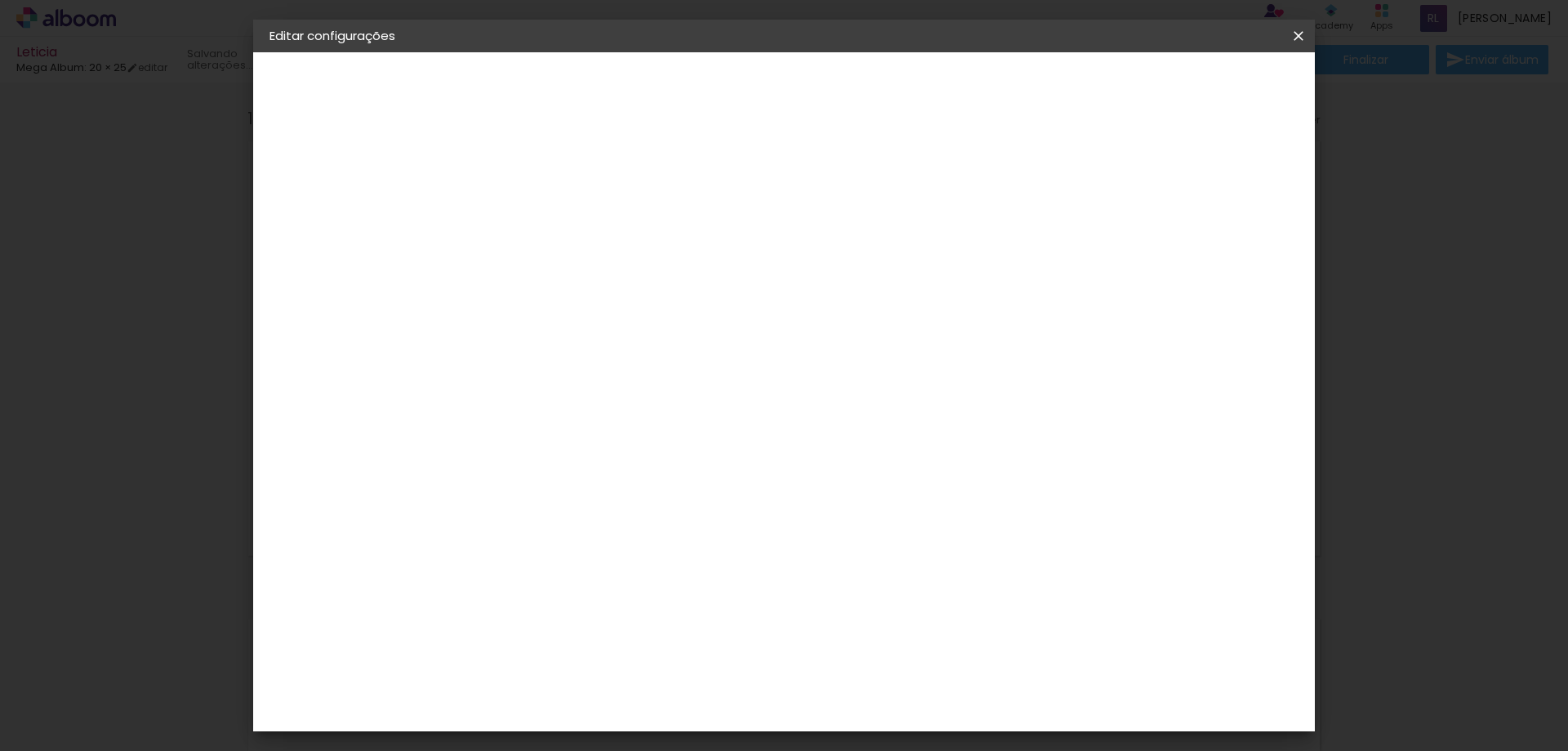
click at [1051, 86] on paper-button "Voltar" at bounding box center [1018, 86] width 66 height 28
click at [724, 88] on div "Voltar Avançar" at bounding box center [643, 86] width 163 height 28
click at [0, 0] on slot "Voltar" at bounding box center [0, 0] width 0 height 0
click at [1303, 37] on iron-icon at bounding box center [1299, 36] width 19 height 16
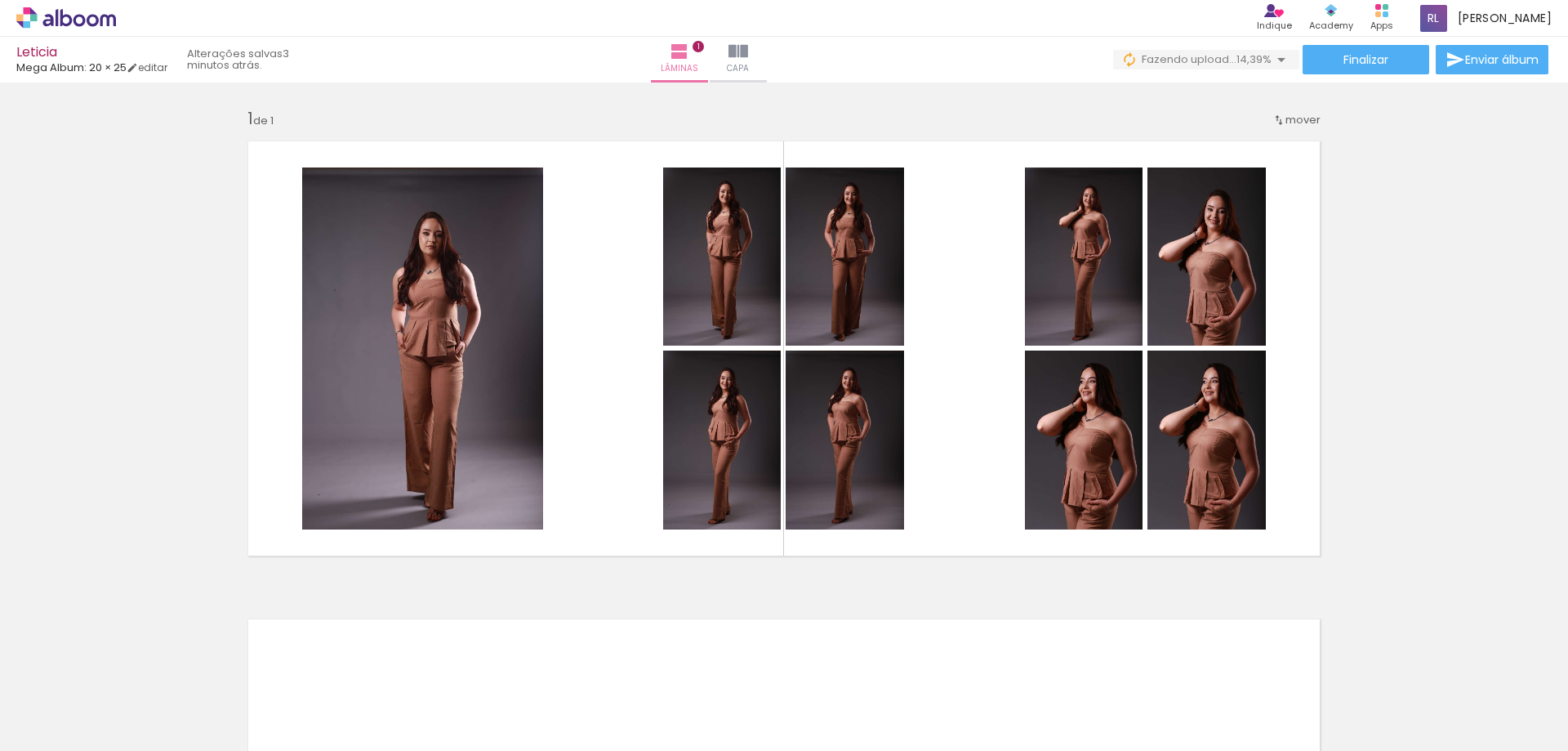
click at [82, 16] on icon at bounding box center [80, 19] width 12 height 12
